Goal: Transaction & Acquisition: Download file/media

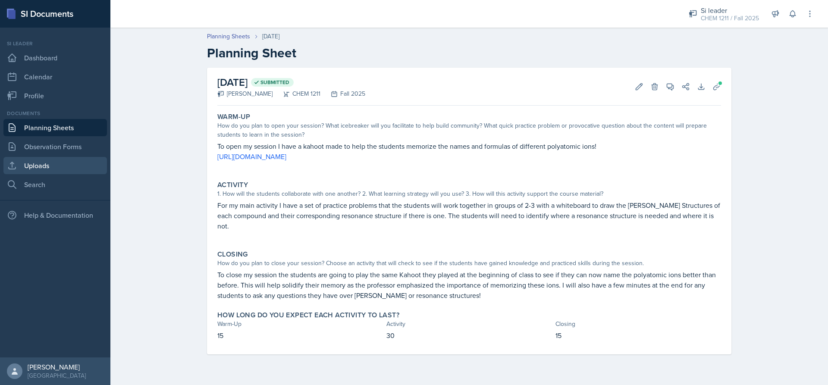
click at [37, 170] on link "Uploads" at bounding box center [55, 165] width 104 height 17
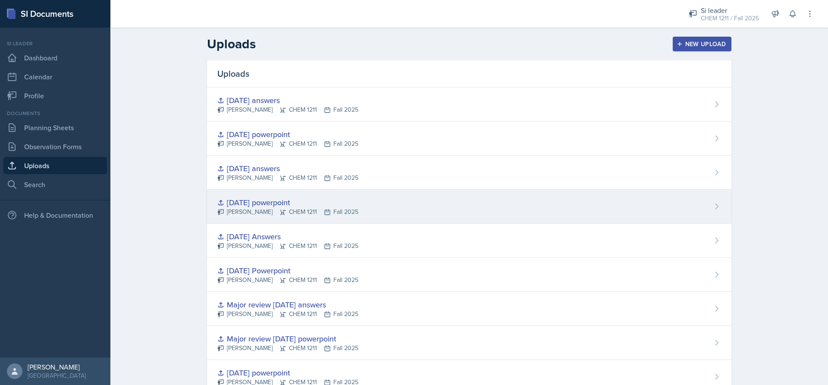
click at [320, 211] on div "[PERSON_NAME] CHEM 1211 Fall 2025" at bounding box center [287, 212] width 141 height 9
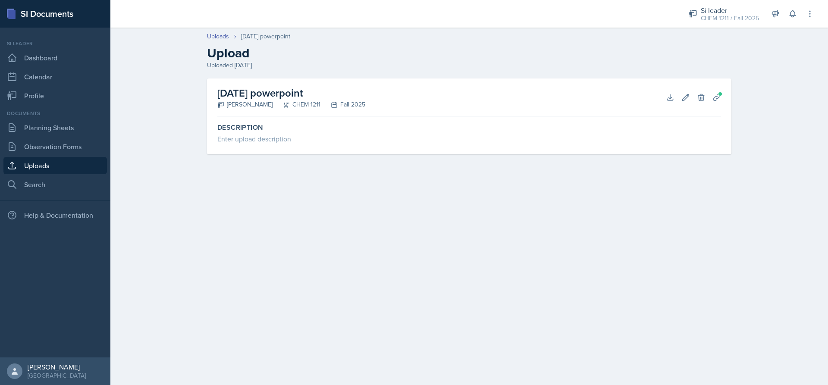
click at [54, 157] on link "Uploads" at bounding box center [55, 165] width 104 height 17
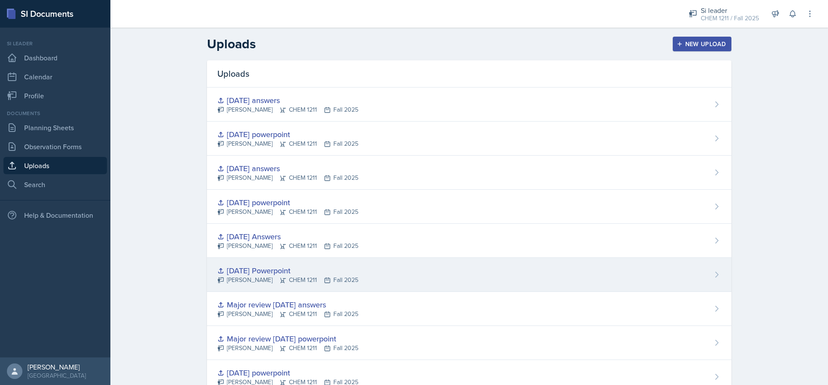
click at [332, 266] on div "[DATE] Powerpoint" at bounding box center [287, 271] width 141 height 12
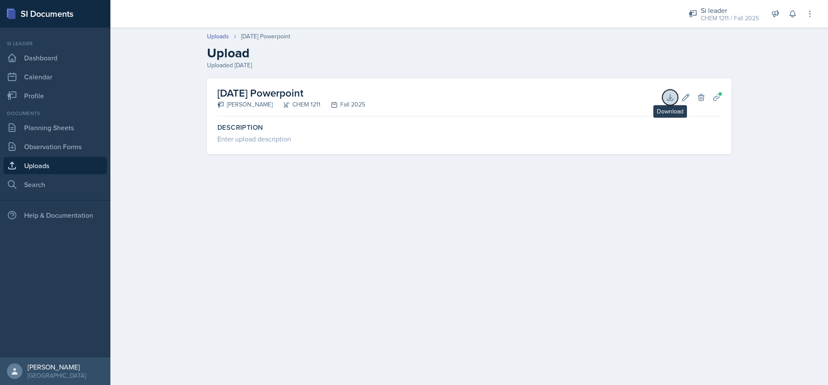
click at [664, 96] on button "Download" at bounding box center [671, 98] width 16 height 16
